Goal: Find specific fact: Find specific fact

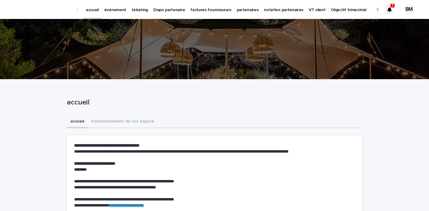
click at [117, 13] on link "événement" at bounding box center [115, 9] width 27 height 19
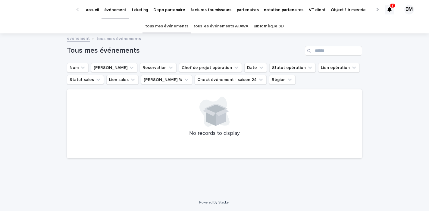
click at [217, 25] on link "tous les événements ATAWA" at bounding box center [221, 26] width 55 height 14
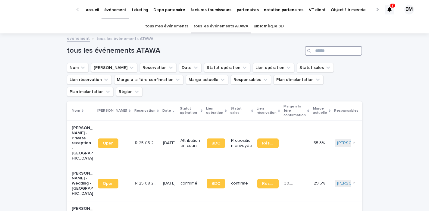
click at [338, 52] on input "Search" at bounding box center [333, 51] width 57 height 10
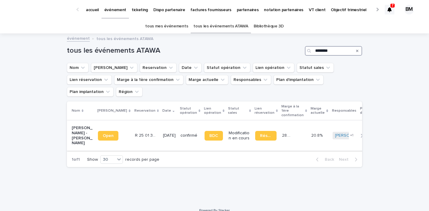
type input "********"
click at [135, 121] on td "R 25 01 3822 R 25 01 3822" at bounding box center [147, 136] width 28 height 30
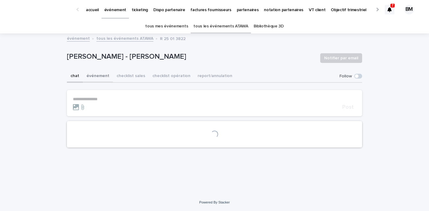
click at [99, 74] on button "événement" at bounding box center [98, 76] width 30 height 13
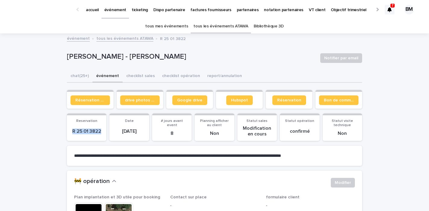
drag, startPoint x: 100, startPoint y: 133, endPoint x: 70, endPoint y: 132, distance: 29.9
click at [70, 132] on section "Reservation R 25 01 3822" at bounding box center [87, 127] width 40 height 27
copy p "R 25 01 3822"
